Goal: Information Seeking & Learning: Learn about a topic

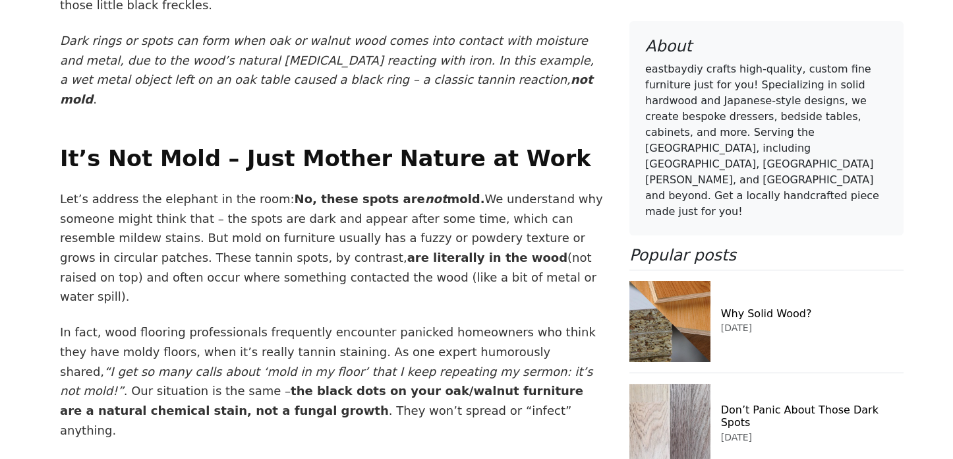
scroll to position [2679, 0]
